Goal: Task Accomplishment & Management: Use online tool/utility

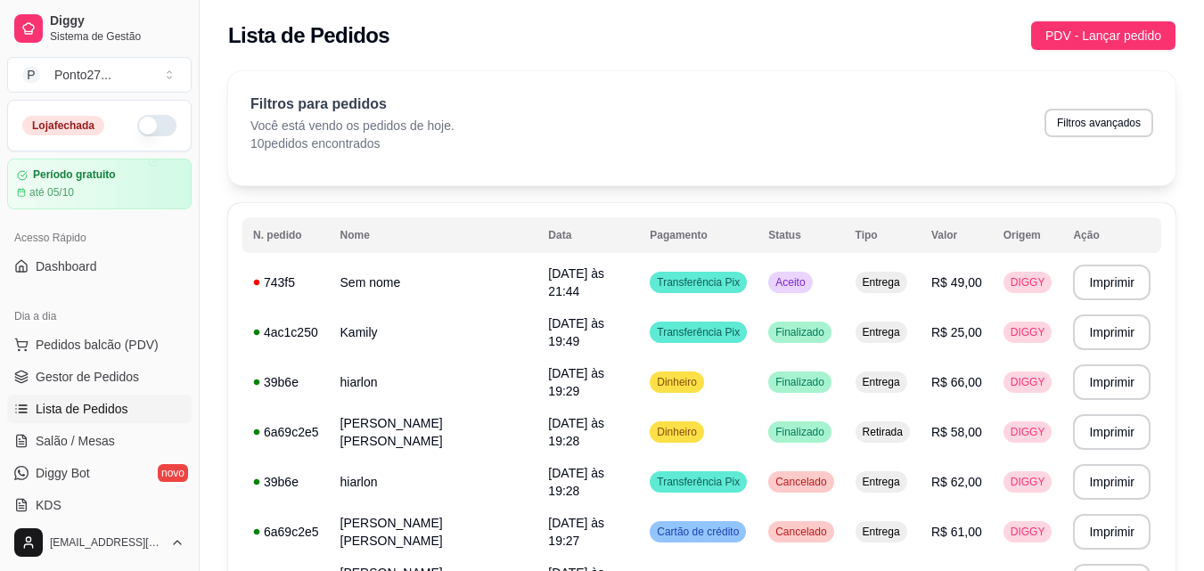
click at [190, 505] on div "Diggy Sistema de Gestão P Ponto27 ... Loja fechada Período gratuito até 05/10 A…" at bounding box center [99, 285] width 199 height 571
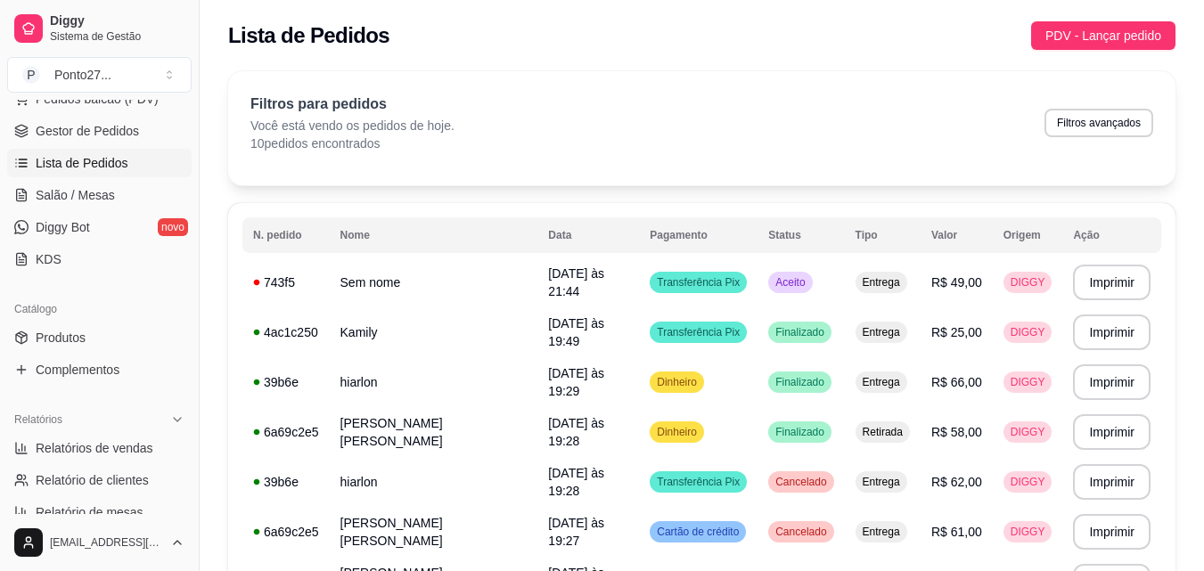
scroll to position [250, 0]
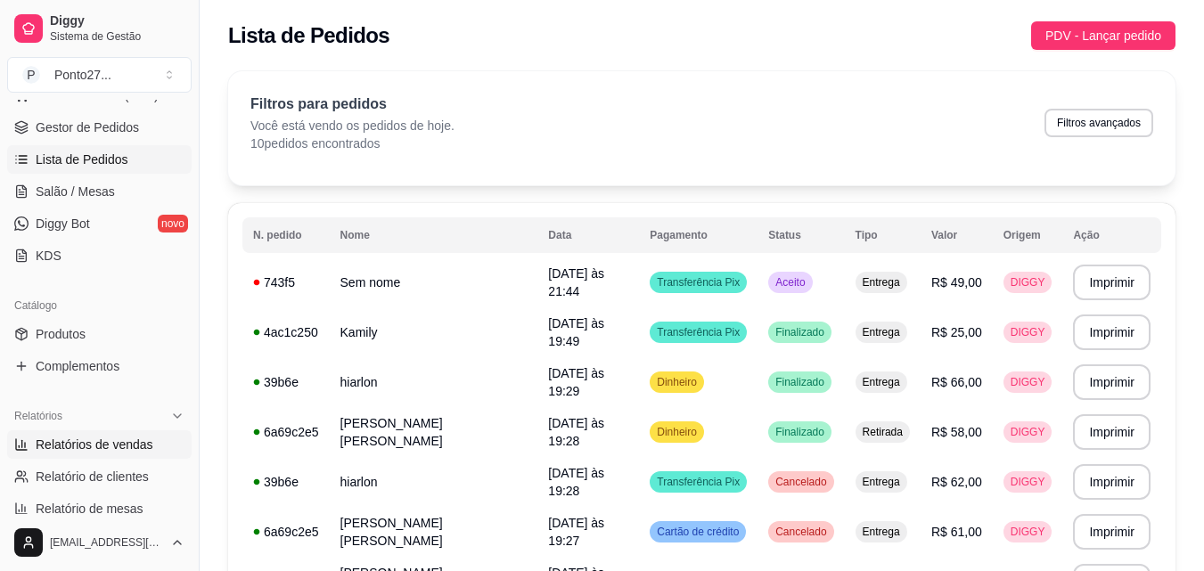
click at [110, 445] on span "Relatórios de vendas" at bounding box center [95, 445] width 118 height 18
select select "ALL"
select select "0"
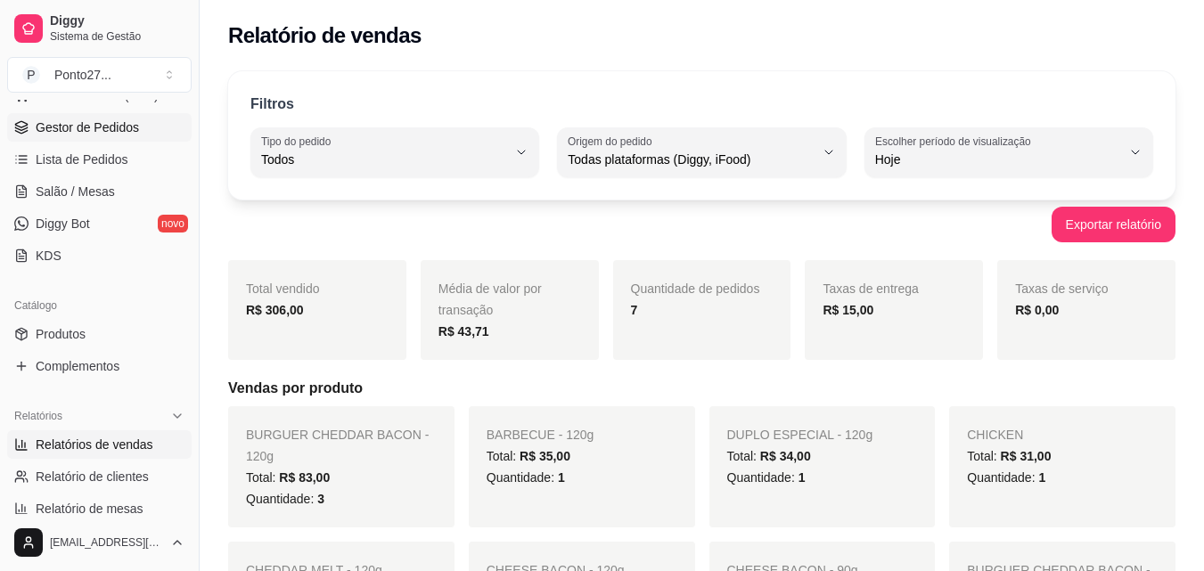
click at [106, 130] on span "Gestor de Pedidos" at bounding box center [87, 128] width 103 height 18
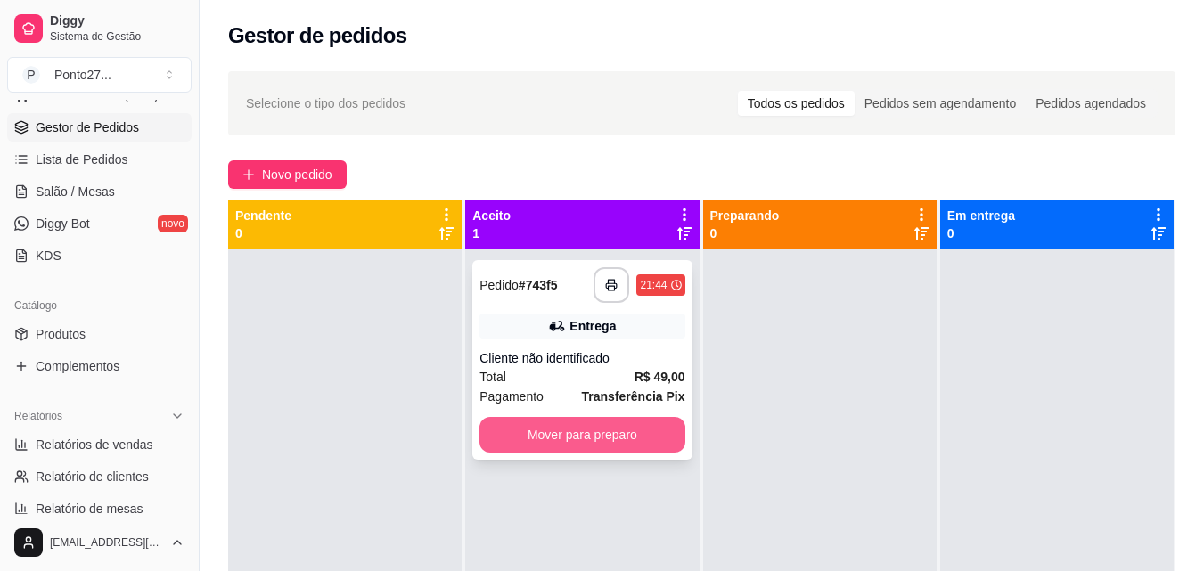
click at [580, 437] on button "Mover para preparo" at bounding box center [582, 435] width 205 height 36
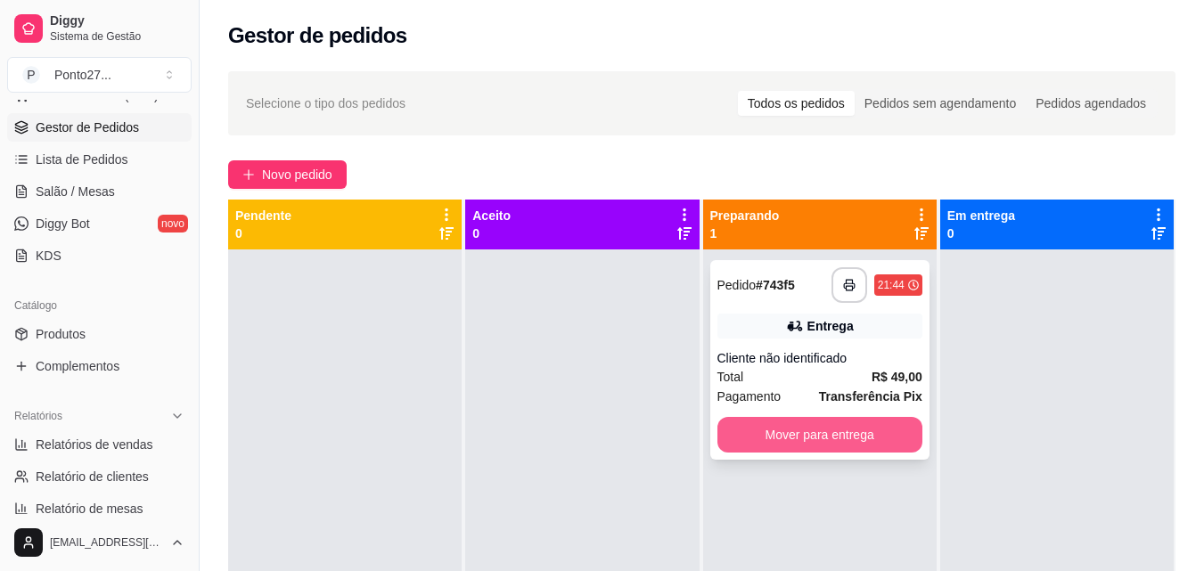
click at [872, 433] on button "Mover para entrega" at bounding box center [820, 435] width 205 height 36
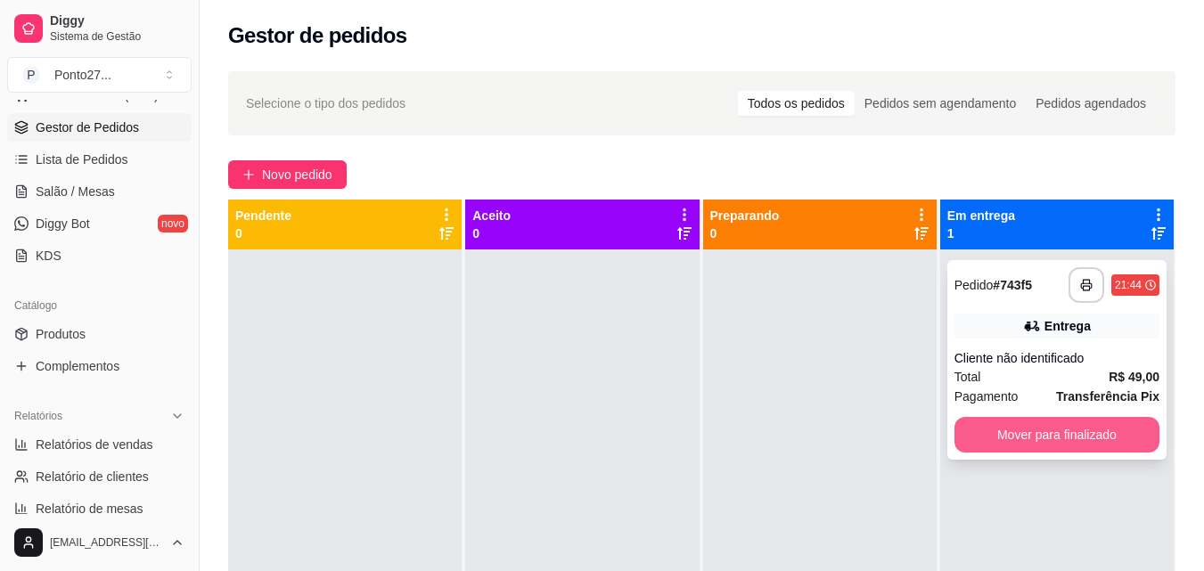
click at [1020, 440] on button "Mover para finalizado" at bounding box center [1057, 435] width 205 height 36
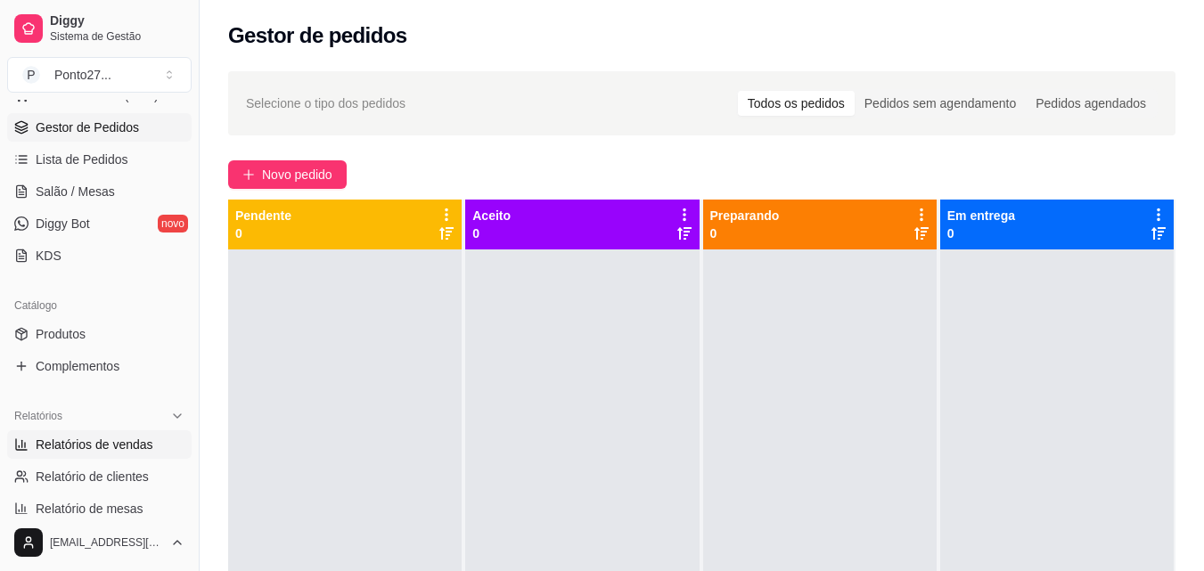
click at [106, 449] on span "Relatórios de vendas" at bounding box center [95, 445] width 118 height 18
select select "ALL"
select select "0"
